Goal: Navigation & Orientation: Find specific page/section

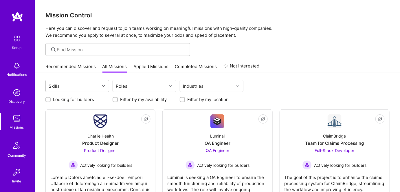
click at [15, 119] on img at bounding box center [17, 118] width 12 height 12
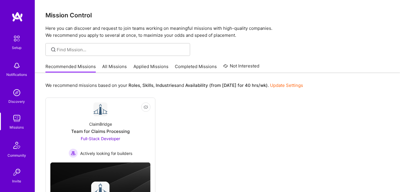
click at [149, 67] on link "Applied Missions" at bounding box center [150, 68] width 35 height 10
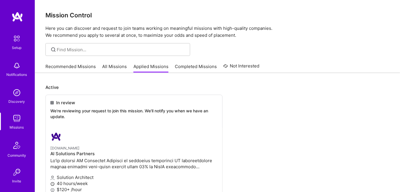
click at [116, 67] on link "All Missions" at bounding box center [114, 68] width 25 height 10
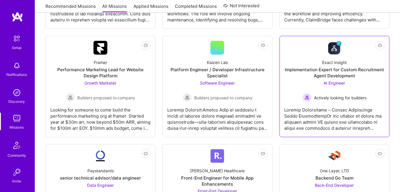
scroll to position [210, 0]
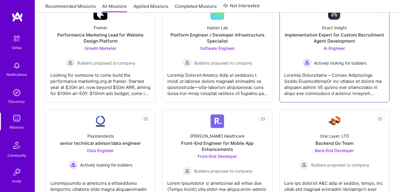
click at [327, 82] on div at bounding box center [334, 81] width 100 height 29
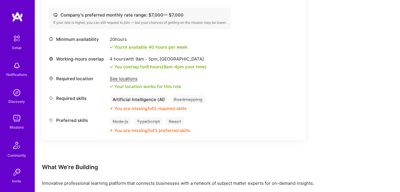
scroll to position [237, 0]
